Goal: Information Seeking & Learning: Learn about a topic

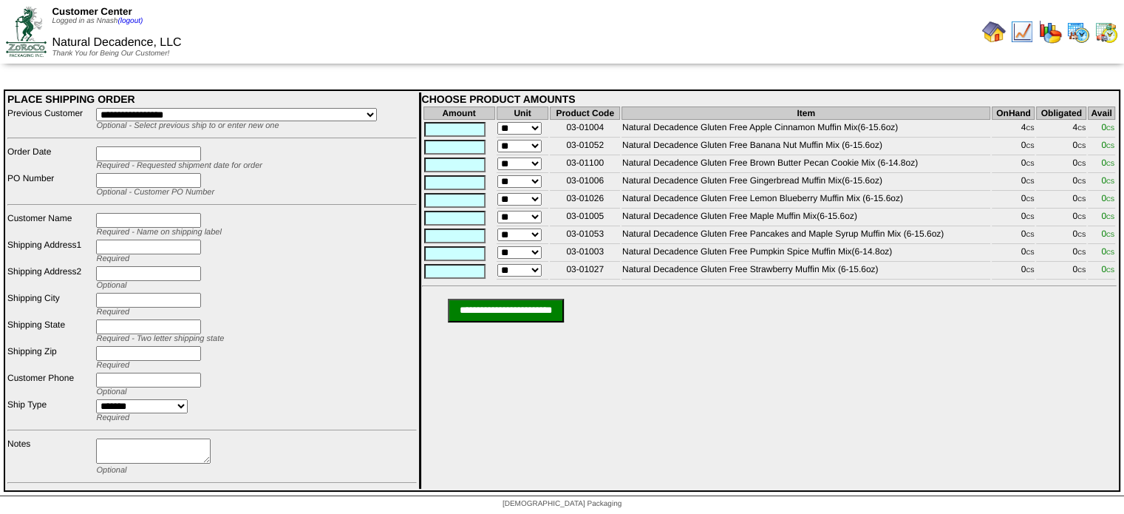
click at [992, 31] on img at bounding box center [994, 32] width 24 height 24
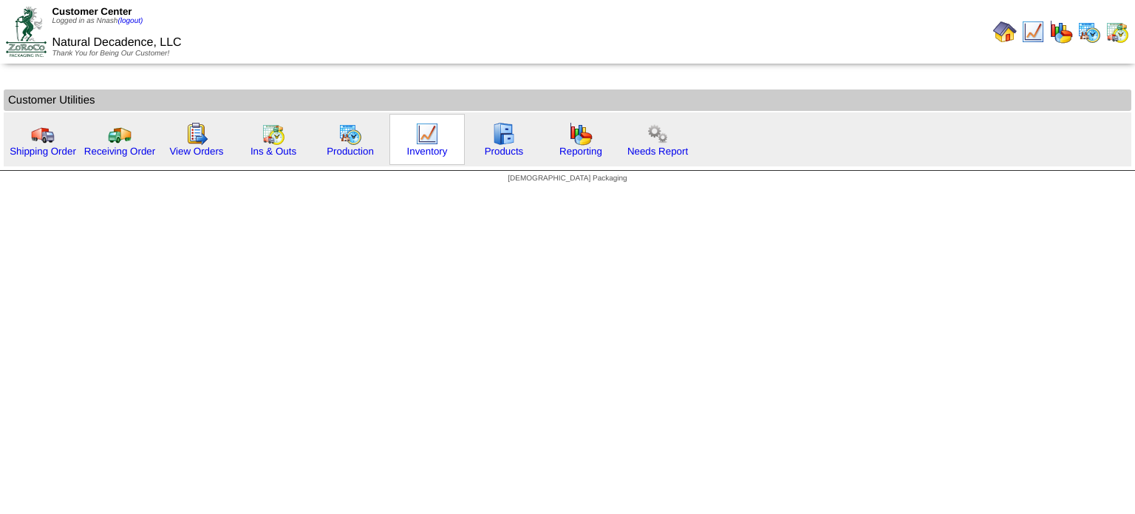
click at [417, 138] on img at bounding box center [427, 134] width 24 height 24
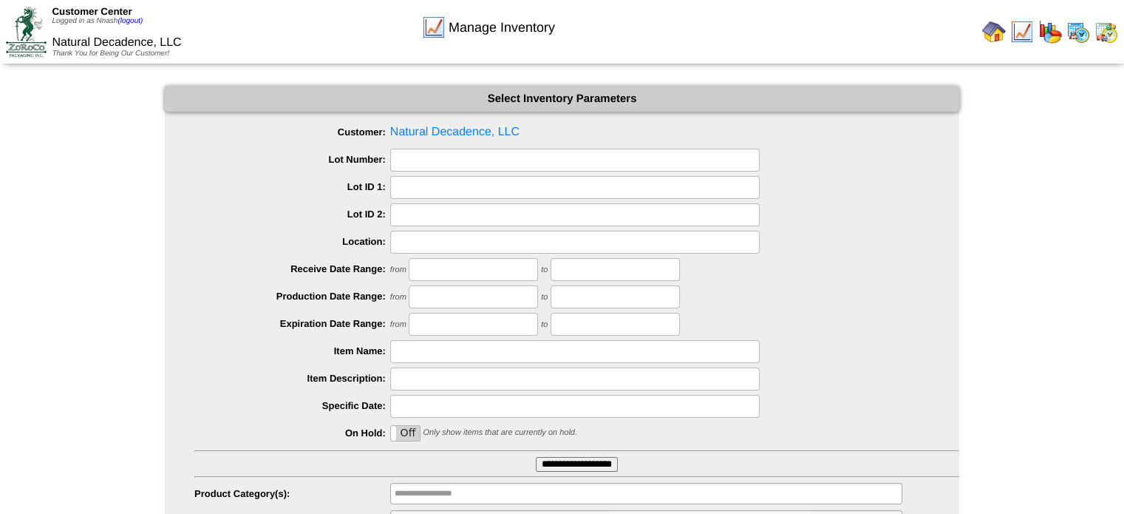
scroll to position [72, 0]
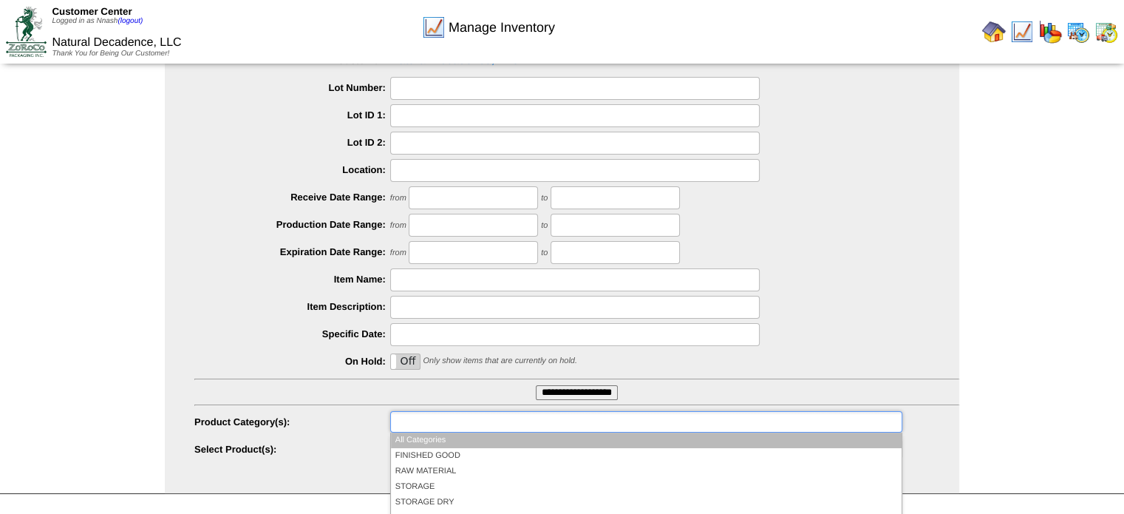
drag, startPoint x: 480, startPoint y: 418, endPoint x: 440, endPoint y: 469, distance: 65.2
click at [440, 469] on li "RAW MATERIAL" at bounding box center [646, 471] width 511 height 16
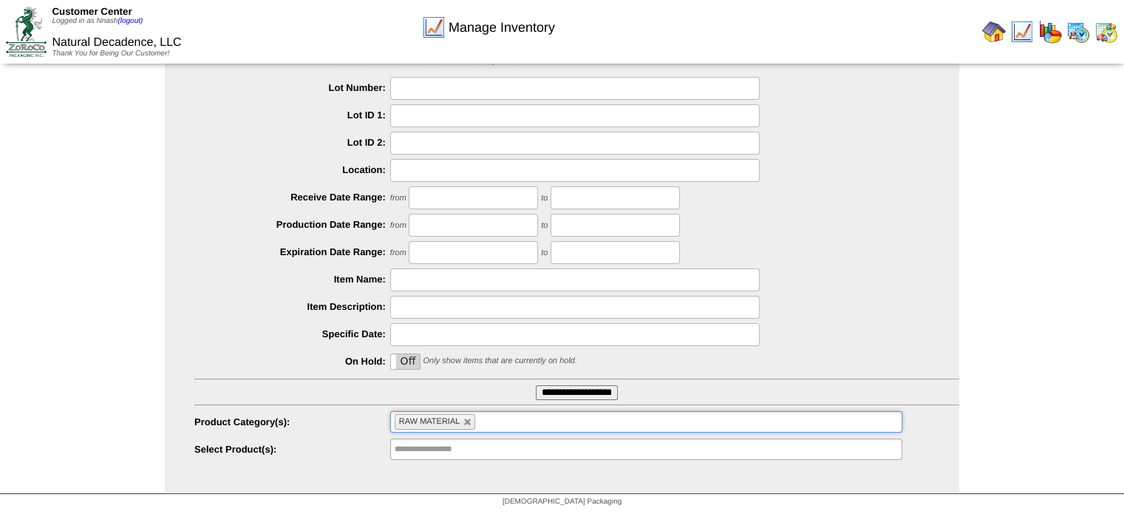
scroll to position [168, 0]
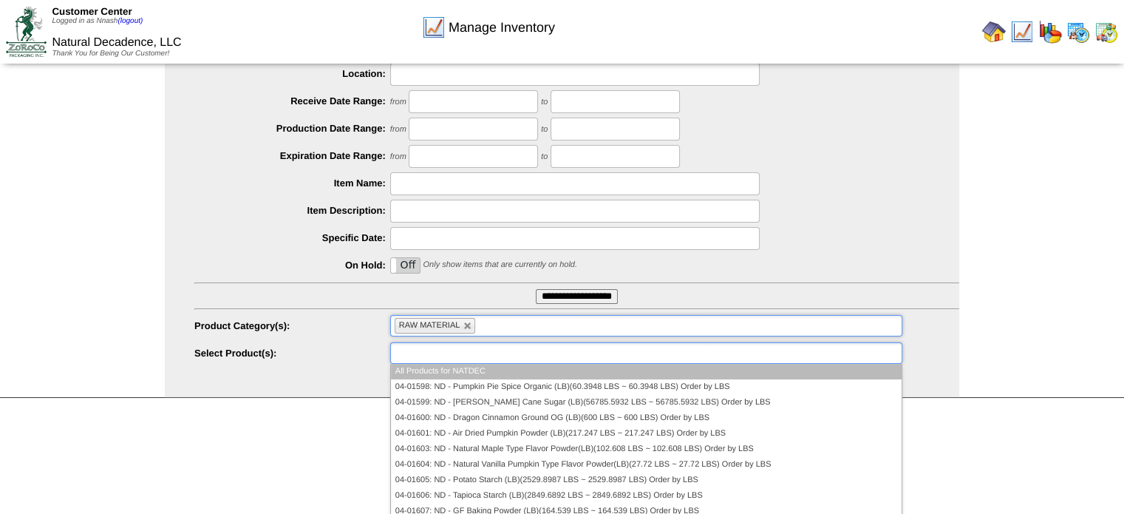
click at [490, 352] on ul at bounding box center [646, 352] width 512 height 21
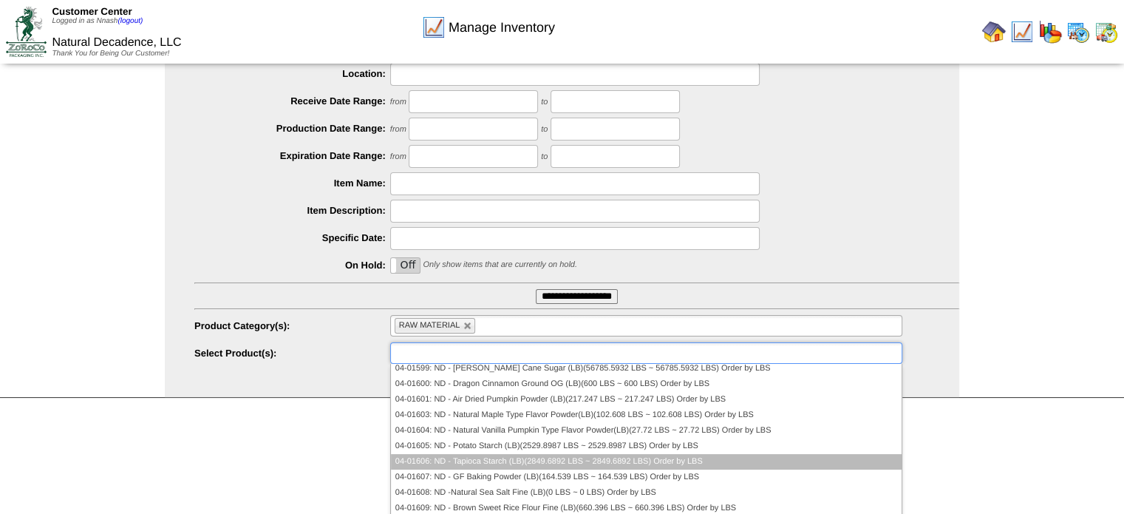
scroll to position [0, 0]
